Goal: Transaction & Acquisition: Book appointment/travel/reservation

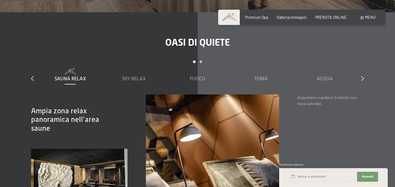
scroll to position [631, 0]
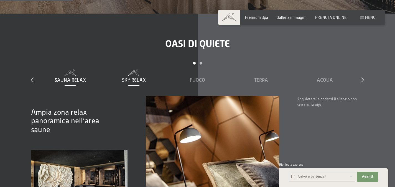
click at [136, 77] on span "Sky Relax" at bounding box center [134, 80] width 24 height 6
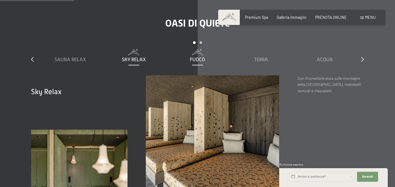
scroll to position [654, 0]
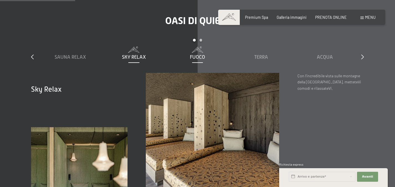
click at [198, 54] on span "Fuoco" at bounding box center [197, 57] width 15 height 6
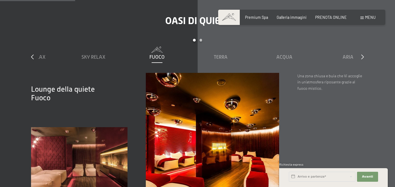
drag, startPoint x: 205, startPoint y: 52, endPoint x: 164, endPoint y: 54, distance: 41.1
click at [164, 54] on div "Fuoco" at bounding box center [156, 57] width 59 height 7
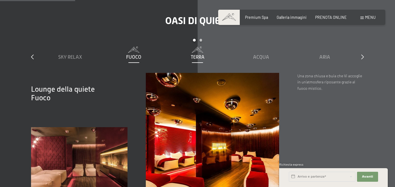
click at [194, 54] on span "Terra" at bounding box center [198, 57] width 14 height 6
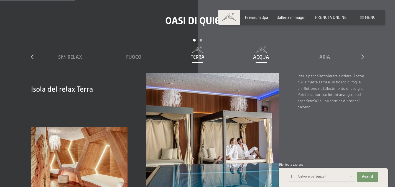
click at [255, 54] on span "Acqua" at bounding box center [261, 57] width 16 height 6
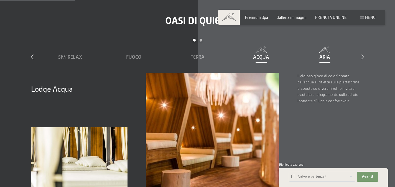
click at [318, 54] on div "Aria" at bounding box center [324, 57] width 59 height 7
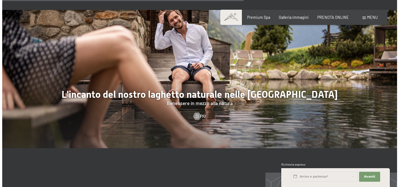
scroll to position [1814, 0]
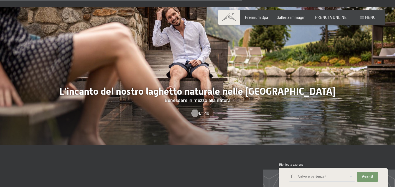
click at [197, 109] on div at bounding box center [195, 112] width 4 height 7
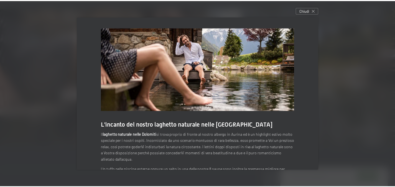
scroll to position [61, 0]
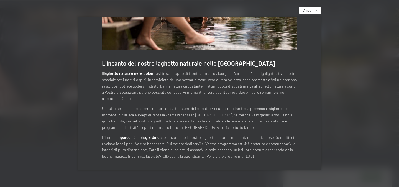
click at [315, 12] on div "Chiudi" at bounding box center [310, 10] width 23 height 7
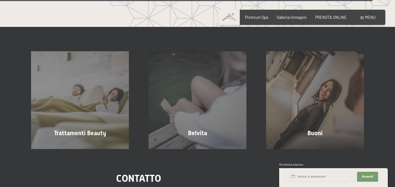
scroll to position [2722, 0]
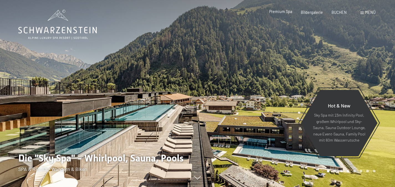
click at [278, 11] on span "Premium Spa" at bounding box center [280, 11] width 23 height 5
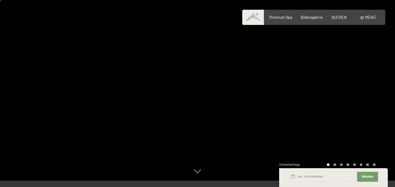
scroll to position [6, 0]
click at [361, 93] on div at bounding box center [297, 87] width 198 height 187
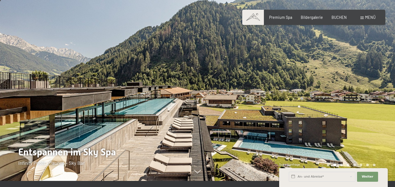
click at [361, 93] on div at bounding box center [297, 87] width 198 height 187
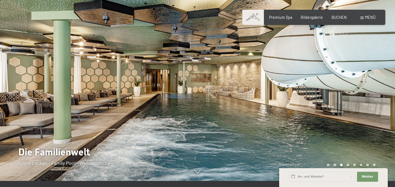
click at [361, 93] on div at bounding box center [297, 87] width 198 height 187
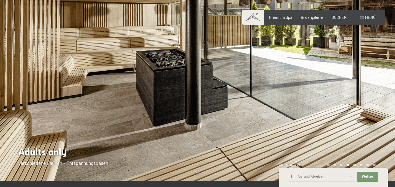
click at [359, 93] on div at bounding box center [297, 87] width 198 height 187
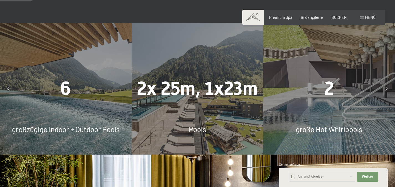
scroll to position [328, 0]
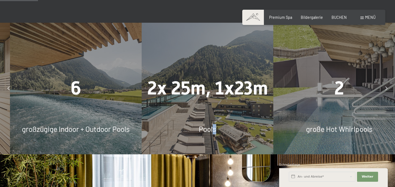
drag, startPoint x: 70, startPoint y: 122, endPoint x: 217, endPoint y: 125, distance: 146.6
click at [216, 125] on span "Pools" at bounding box center [207, 129] width 17 height 9
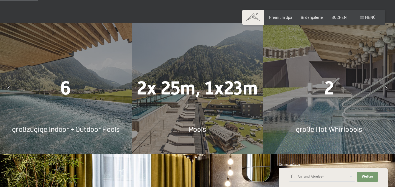
drag, startPoint x: 205, startPoint y: 99, endPoint x: 100, endPoint y: 106, distance: 105.5
click at [100, 106] on div "6 großzügige Indoor + Outdoor Pools" at bounding box center [66, 89] width 132 height 132
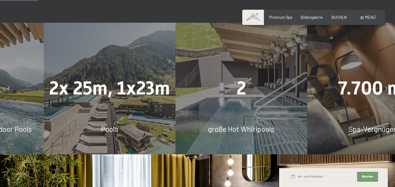
drag, startPoint x: 198, startPoint y: 104, endPoint x: 105, endPoint y: 97, distance: 93.4
click at [105, 97] on div "2x 25m, 1x23m Pools" at bounding box center [110, 89] width 132 height 132
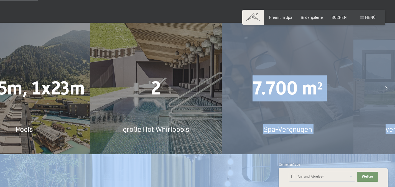
drag, startPoint x: 218, startPoint y: 113, endPoint x: 140, endPoint y: 110, distance: 77.7
click at [140, 110] on div "2 große Hot Whirlpools" at bounding box center [156, 89] width 132 height 132
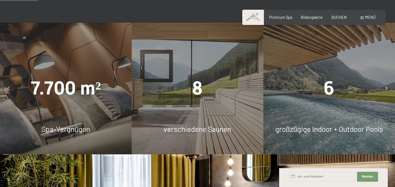
drag, startPoint x: 228, startPoint y: 108, endPoint x: 119, endPoint y: 101, distance: 108.6
click at [119, 101] on div "7.700 m² Spa-Vergnügen" at bounding box center [66, 89] width 132 height 132
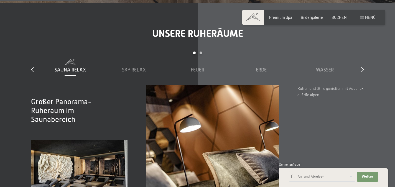
scroll to position [648, 0]
click at [138, 67] on span "Sky Relax" at bounding box center [134, 70] width 24 height 6
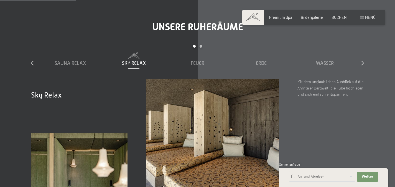
scroll to position [653, 0]
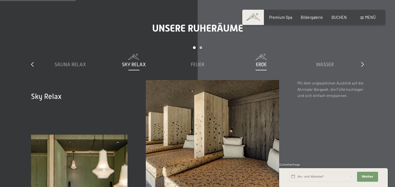
click at [256, 61] on div "Erde" at bounding box center [261, 64] width 59 height 7
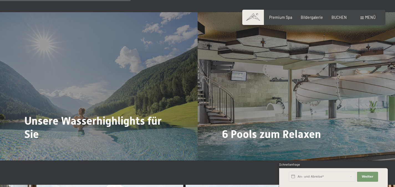
scroll to position [1125, 0]
click at [366, 19] on span "Menü" at bounding box center [370, 17] width 11 height 5
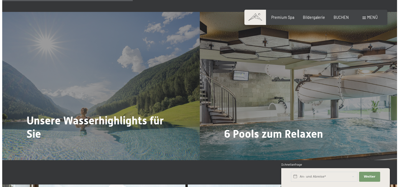
scroll to position [1125, 0]
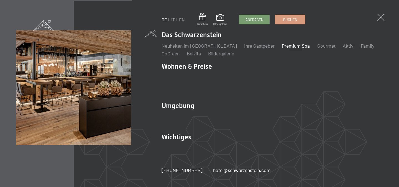
click at [170, 22] on ul "DE IT EN" at bounding box center [172, 20] width 23 height 6
click at [172, 20] on link "IT" at bounding box center [173, 19] width 4 height 5
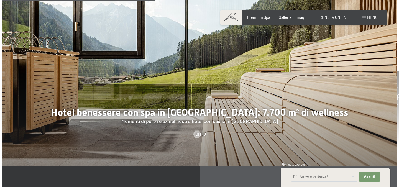
scroll to position [1335, 0]
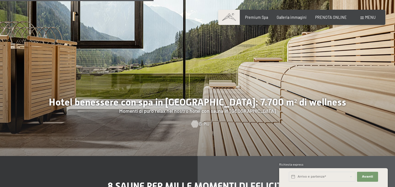
click at [197, 120] on div at bounding box center [195, 123] width 4 height 7
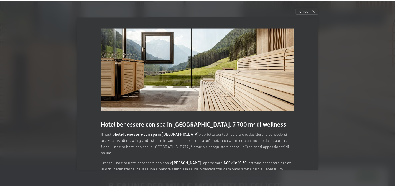
scroll to position [65, 0]
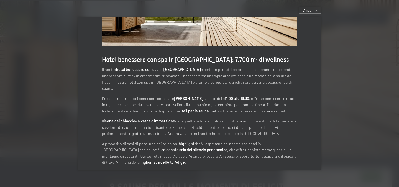
click at [360, 58] on div at bounding box center [199, 93] width 399 height 187
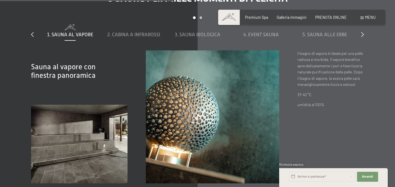
scroll to position [1503, 0]
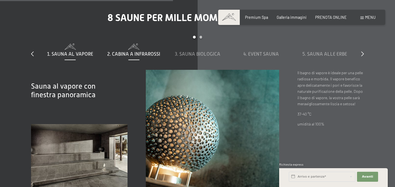
click at [118, 51] on div "2. Cabina a infrarossi" at bounding box center [133, 54] width 59 height 7
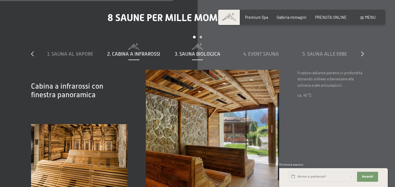
click at [179, 51] on span "3. Sauna biologica" at bounding box center [197, 54] width 45 height 6
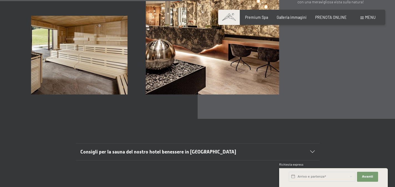
scroll to position [1612, 0]
click at [312, 175] on input "text" at bounding box center [322, 177] width 67 height 10
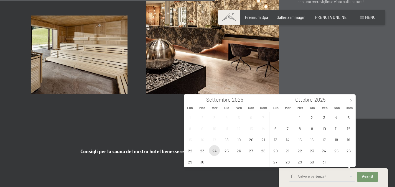
click at [215, 151] on span "24" at bounding box center [214, 150] width 11 height 11
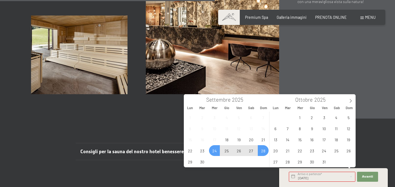
click at [264, 150] on span "28" at bounding box center [263, 150] width 11 height 11
type input "Mer. 24/09/2025 - Dom. 28/09/2025"
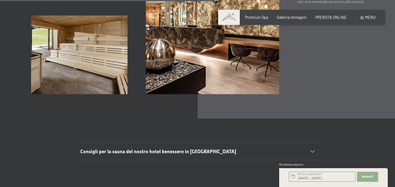
scroll to position [0, 0]
click at [369, 176] on span "Avanti" at bounding box center [367, 177] width 11 height 4
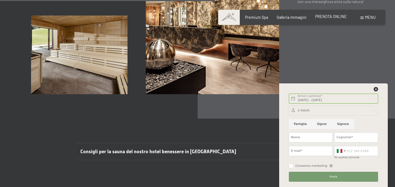
click at [344, 15] on span "PRENOTA ONLINE" at bounding box center [331, 16] width 32 height 5
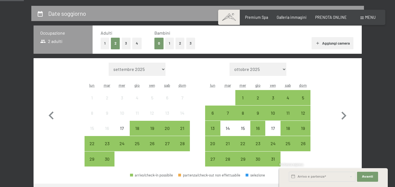
scroll to position [115, 0]
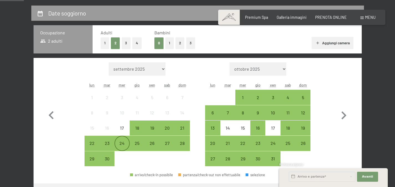
click at [116, 145] on div "24" at bounding box center [122, 148] width 14 height 14
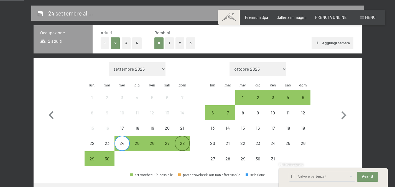
click at [180, 145] on div "28" at bounding box center [182, 148] width 14 height 14
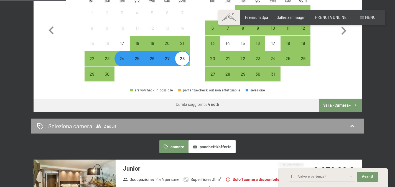
click at [330, 107] on button "Vai a «Camera»" at bounding box center [340, 105] width 42 height 13
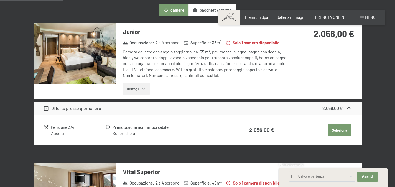
scroll to position [160, 0]
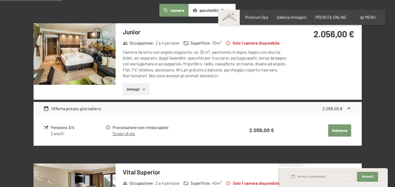
click at [141, 87] on button "Dettagli" at bounding box center [136, 89] width 27 height 12
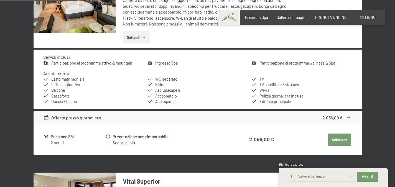
scroll to position [212, 0]
click at [118, 142] on link "Scopri di più" at bounding box center [124, 142] width 22 height 5
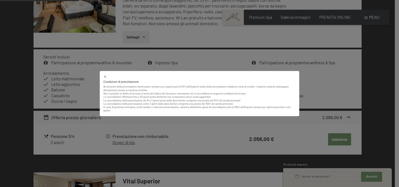
click at [106, 77] on icon at bounding box center [105, 77] width 4 height 4
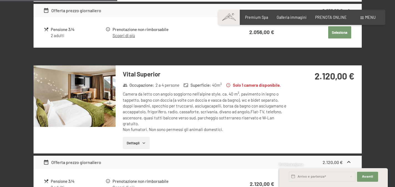
scroll to position [320, 0]
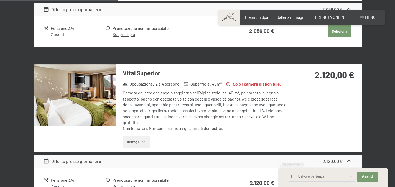
click at [198, 98] on div "Camera da letto con angolo soggiorno nell’alpine style, ca. 40 m², pavimento in…" at bounding box center [205, 110] width 165 height 41
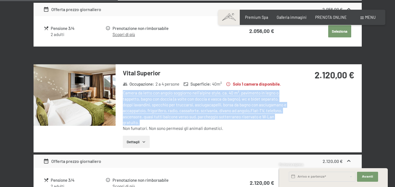
click at [198, 98] on div "Camera da letto con angolo soggiorno nell’alpine style, ca. 40 m², pavimento in…" at bounding box center [205, 110] width 165 height 41
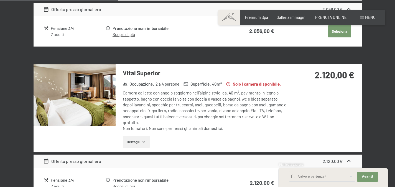
click at [150, 141] on button "Dettagli" at bounding box center [136, 142] width 27 height 12
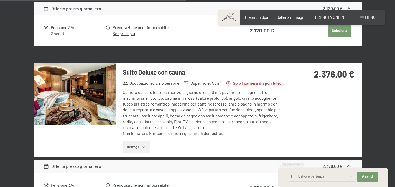
scroll to position [534, 0]
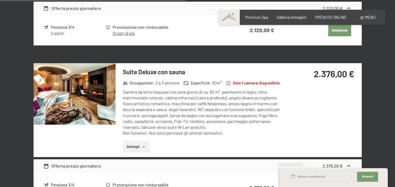
click at [136, 141] on button "Dettagli" at bounding box center [136, 147] width 27 height 12
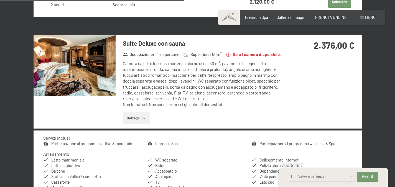
scroll to position [563, 0]
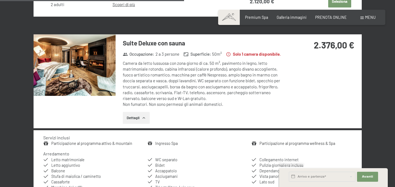
click at [191, 68] on div "Camera da letto lussuosa con zona giorno di ca. 50 m², pavimento in legno, lett…" at bounding box center [205, 83] width 165 height 47
click at [93, 66] on img at bounding box center [75, 65] width 82 height 62
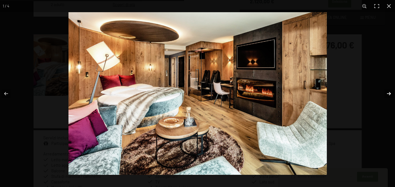
click at [390, 93] on button "button" at bounding box center [385, 94] width 19 height 28
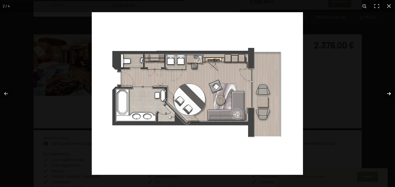
click at [390, 93] on button "button" at bounding box center [385, 94] width 19 height 28
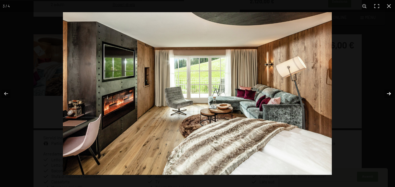
click at [390, 93] on button "button" at bounding box center [385, 94] width 19 height 28
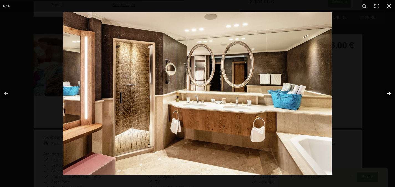
click at [390, 93] on button "button" at bounding box center [385, 94] width 19 height 28
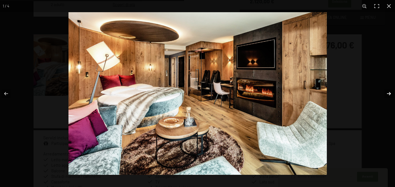
click at [390, 93] on button "button" at bounding box center [385, 94] width 19 height 28
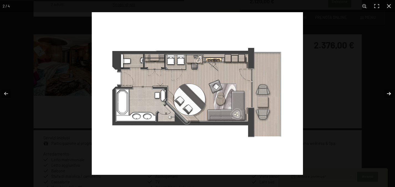
click at [390, 93] on button "button" at bounding box center [385, 94] width 19 height 28
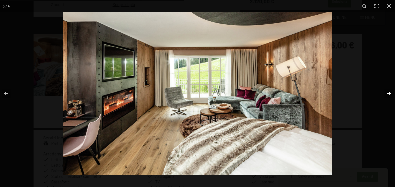
click at [390, 93] on button "button" at bounding box center [385, 94] width 19 height 28
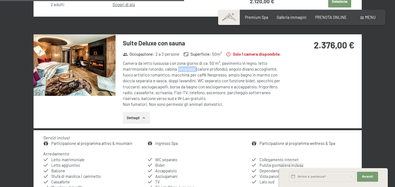
click at [0, 0] on button "button" at bounding box center [0, 0] width 0 height 0
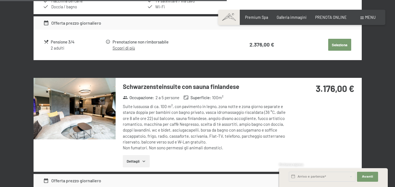
scroll to position [753, 0]
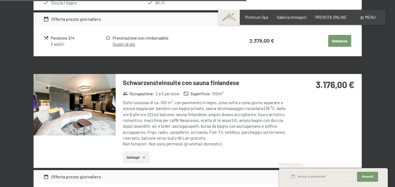
click at [184, 85] on h3 "Schwarzensteinsuite con sauna finlandese" at bounding box center [205, 82] width 165 height 9
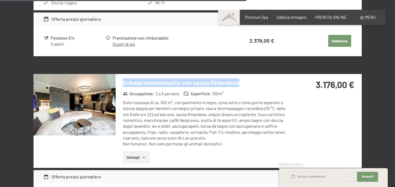
click at [184, 85] on h3 "Schwarzensteinsuite con sauna finlandese" at bounding box center [205, 82] width 165 height 9
click at [131, 153] on button "Dettagli" at bounding box center [136, 157] width 27 height 12
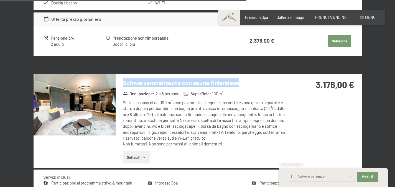
click at [86, 104] on img at bounding box center [75, 105] width 82 height 62
click at [0, 0] on div at bounding box center [0, 0] width 0 height 0
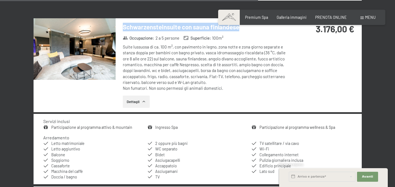
scroll to position [806, 0]
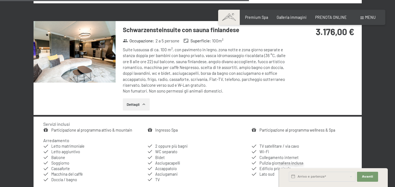
click at [194, 55] on div "Suite lussuosa di ca. 100 m², con pavimento in legno, zona notte e zona giorno …" at bounding box center [205, 70] width 165 height 47
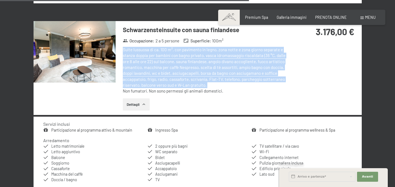
click at [194, 55] on div "Suite lussuosa di ca. 100 m², con pavimento in legno, zona notte e zona giorno …" at bounding box center [205, 70] width 165 height 47
click at [188, 58] on div "Suite lussuosa di ca. 100 m², con pavimento in legno, zona notte e zona giorno …" at bounding box center [205, 70] width 165 height 47
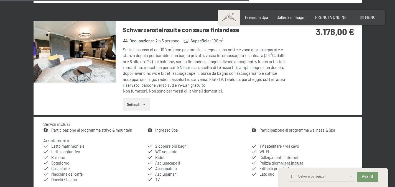
click at [215, 56] on div "Suite lussuosa di ca. 100 m², con pavimento in legno, zona notte e zona giorno …" at bounding box center [205, 70] width 165 height 47
click at [254, 57] on div "Suite lussuosa di ca. 100 m², con pavimento in legno, zona notte e zona giorno …" at bounding box center [205, 70] width 165 height 47
click at [196, 62] on div "Suite lussuosa di ca. 100 m², con pavimento in legno, zona notte e zona giorno …" at bounding box center [205, 70] width 165 height 47
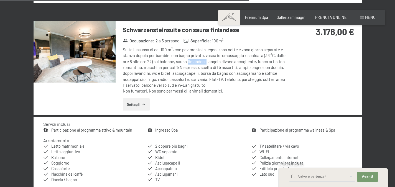
click at [196, 62] on div "Suite lussuosa di ca. 100 m², con pavimento in legno, zona notte e zona giorno …" at bounding box center [205, 70] width 165 height 47
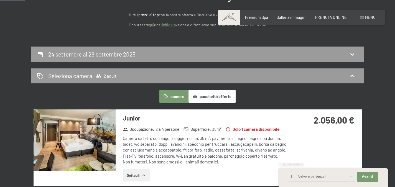
scroll to position [0, 0]
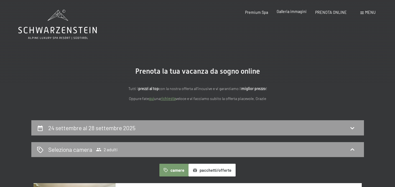
click at [294, 11] on span "Galleria immagini" at bounding box center [292, 11] width 30 height 5
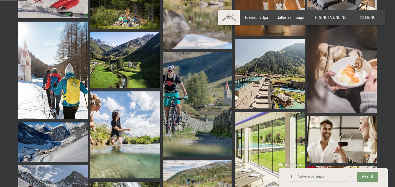
scroll to position [377, 0]
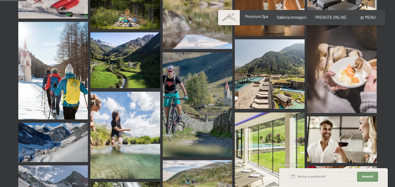
click at [262, 17] on span "Premium Spa" at bounding box center [256, 16] width 23 height 5
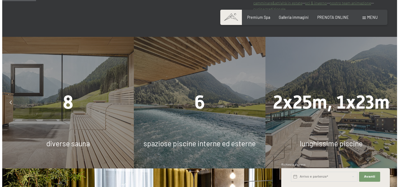
scroll to position [296, 0]
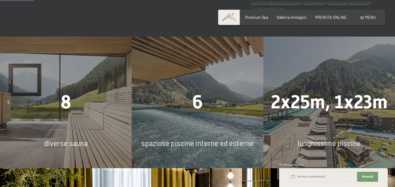
click at [367, 15] on div "Prenotazione Richiesta Premium Spa Galleria immagini PRENOTA ONLINE Menu DE IT …" at bounding box center [301, 18] width 147 height 6
click at [367, 16] on span "Menu" at bounding box center [370, 17] width 11 height 5
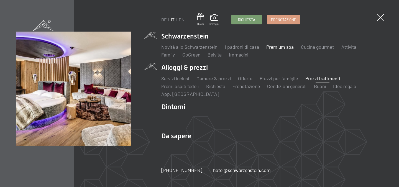
click at [333, 80] on link "Prezzi trattmenti" at bounding box center [322, 78] width 35 height 6
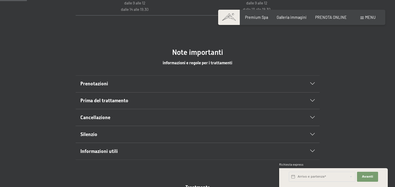
scroll to position [284, 0]
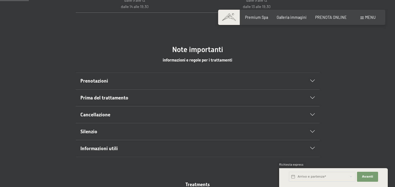
click at [191, 77] on div "Prenotazioni" at bounding box center [197, 81] width 234 height 17
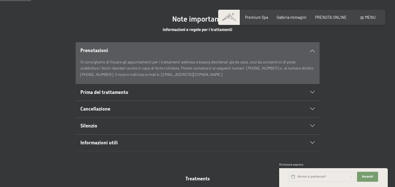
scroll to position [314, 0]
click at [212, 94] on h2 "Prima del trattamento" at bounding box center [185, 92] width 211 height 7
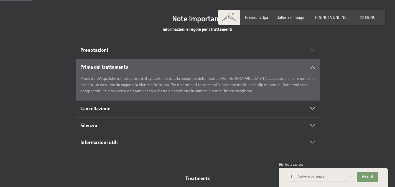
click at [198, 124] on h2 "Silenzio" at bounding box center [185, 125] width 211 height 7
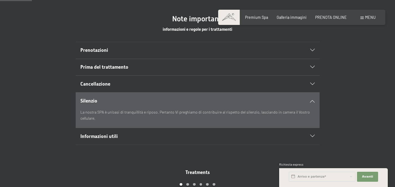
click at [246, 132] on div "Informazioni utili" at bounding box center [197, 136] width 234 height 17
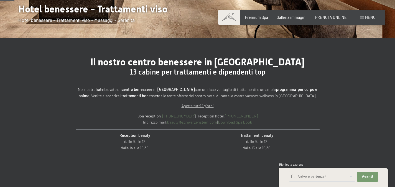
scroll to position [142, 0]
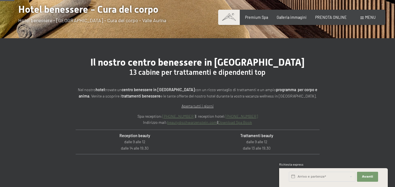
click at [248, 125] on link "Download Spa Book" at bounding box center [235, 122] width 34 height 5
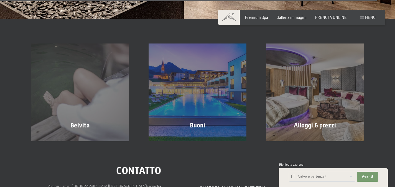
scroll to position [3739, 0]
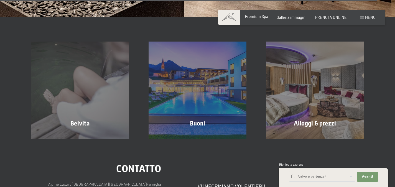
click at [257, 16] on span "Premium Spa" at bounding box center [256, 16] width 23 height 5
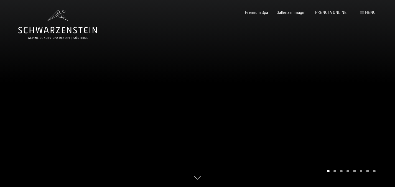
click at [364, 11] on div "Menu" at bounding box center [367, 13] width 15 height 6
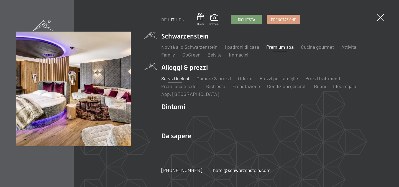
click at [183, 78] on link "Servizi inclusi" at bounding box center [175, 78] width 28 height 6
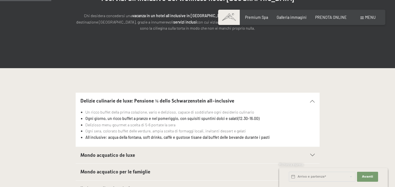
scroll to position [135, 0]
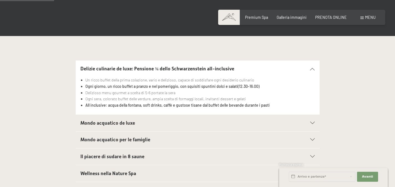
click at [198, 118] on div "Mondo acquatico de luxe" at bounding box center [197, 123] width 234 height 17
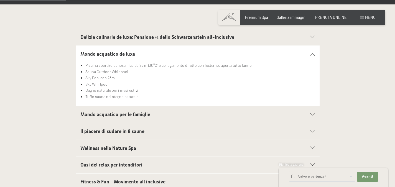
scroll to position [167, 0]
click at [173, 114] on h2 "Mondo acquatico per le famiglie" at bounding box center [185, 114] width 211 height 7
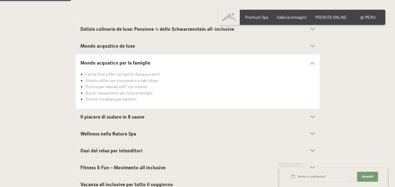
scroll to position [177, 0]
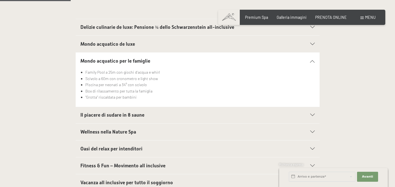
click at [167, 115] on h2 "Il piacere di sudare in 8 saune" at bounding box center [185, 115] width 211 height 7
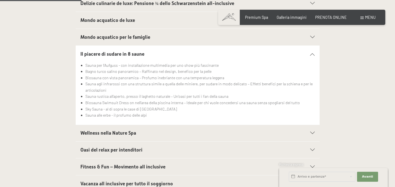
scroll to position [209, 0]
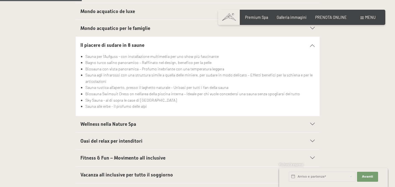
click at [171, 124] on h2 "Wellness nella Nature Spa" at bounding box center [185, 124] width 211 height 7
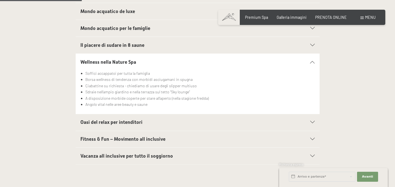
click at [171, 124] on h2 "Oasi del relax per intenditori" at bounding box center [185, 122] width 211 height 7
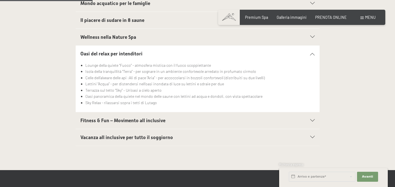
scroll to position [234, 0]
click at [171, 124] on div "Fitness & Fun – Movimento all inclusive" at bounding box center [197, 120] width 234 height 17
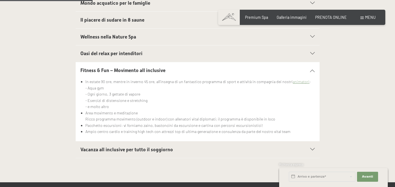
click at [167, 145] on div "Vacanza all inclusive per tutto il soggiorno" at bounding box center [197, 149] width 234 height 17
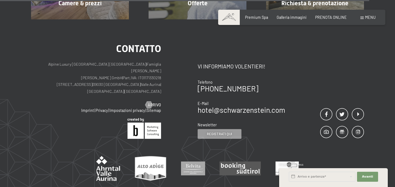
scroll to position [1012, 0]
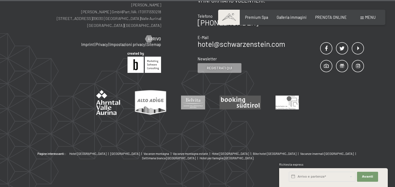
click at [362, 15] on div "Prenotazione Richiesta Premium Spa Galleria immagini PRENOTA ONLINE Menu DE IT …" at bounding box center [301, 18] width 147 height 6
click at [368, 19] on span "Menu" at bounding box center [370, 17] width 11 height 5
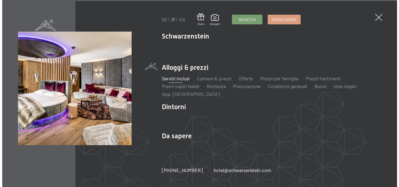
scroll to position [1014, 0]
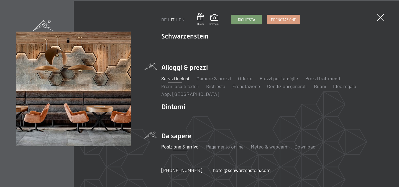
click at [180, 148] on link "Posizione & arrivo" at bounding box center [179, 147] width 37 height 6
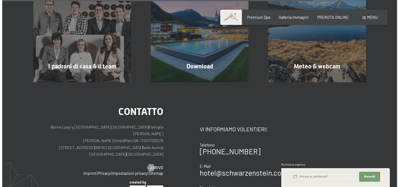
scroll to position [438, 0]
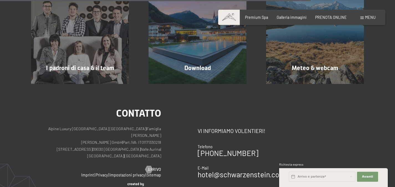
click at [364, 20] on div "Menu" at bounding box center [367, 18] width 15 height 6
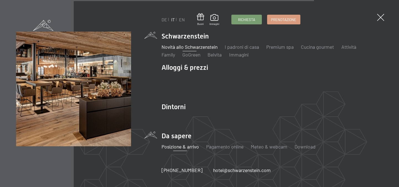
click at [193, 48] on link "Novità allo Schwarzenstein" at bounding box center [189, 47] width 56 height 6
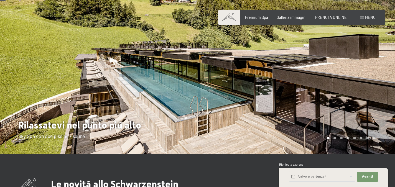
scroll to position [26, 0]
click at [348, 81] on div at bounding box center [297, 64] width 198 height 180
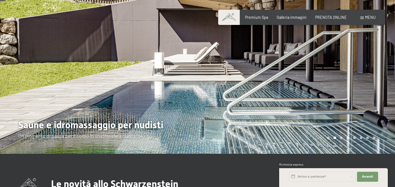
click at [348, 81] on div at bounding box center [297, 64] width 198 height 180
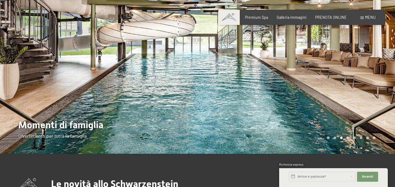
click at [348, 81] on div at bounding box center [297, 64] width 198 height 180
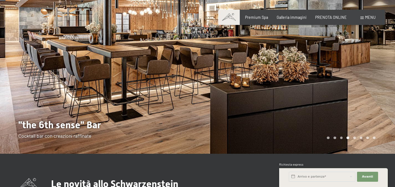
click at [348, 81] on div at bounding box center [297, 64] width 198 height 180
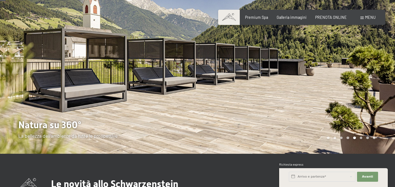
click at [348, 81] on div at bounding box center [297, 64] width 198 height 180
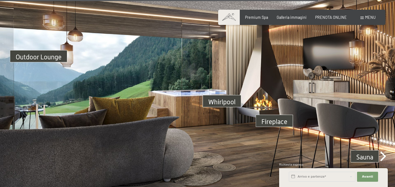
scroll to position [1557, 0]
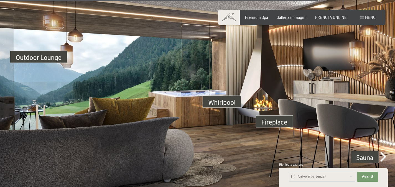
click at [358, 154] on img at bounding box center [197, 95] width 395 height 222
click at [387, 158] on img at bounding box center [197, 95] width 395 height 222
click at [383, 157] on img at bounding box center [197, 95] width 395 height 222
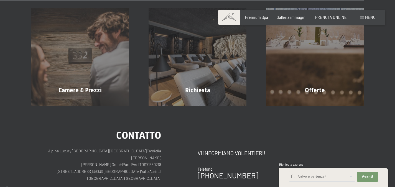
scroll to position [1780, 0]
click at [372, 16] on span "Menu" at bounding box center [370, 17] width 11 height 5
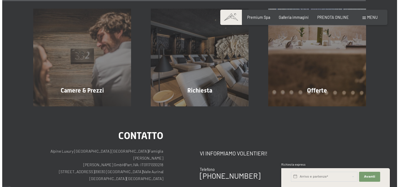
scroll to position [1791, 0]
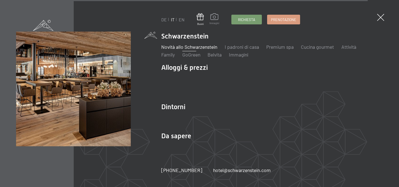
click at [210, 21] on span at bounding box center [215, 17] width 10 height 8
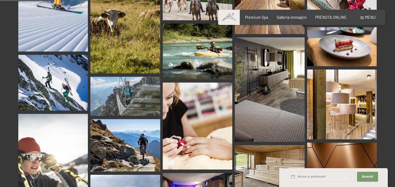
scroll to position [701, 0]
